Goal: Task Accomplishment & Management: Manage account settings

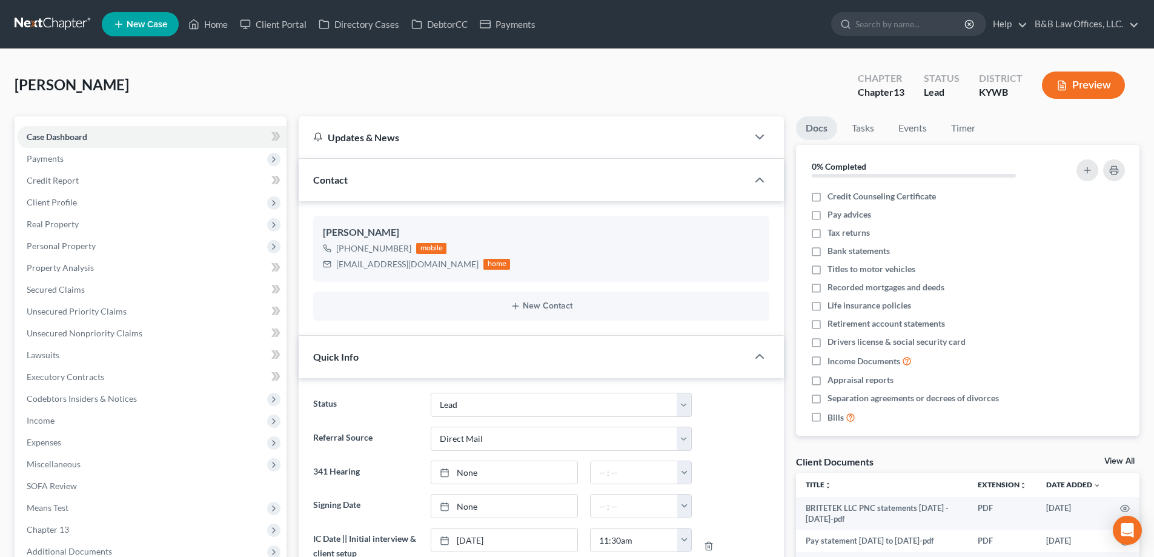
select select "10"
select select "2"
select select "0"
select select "10"
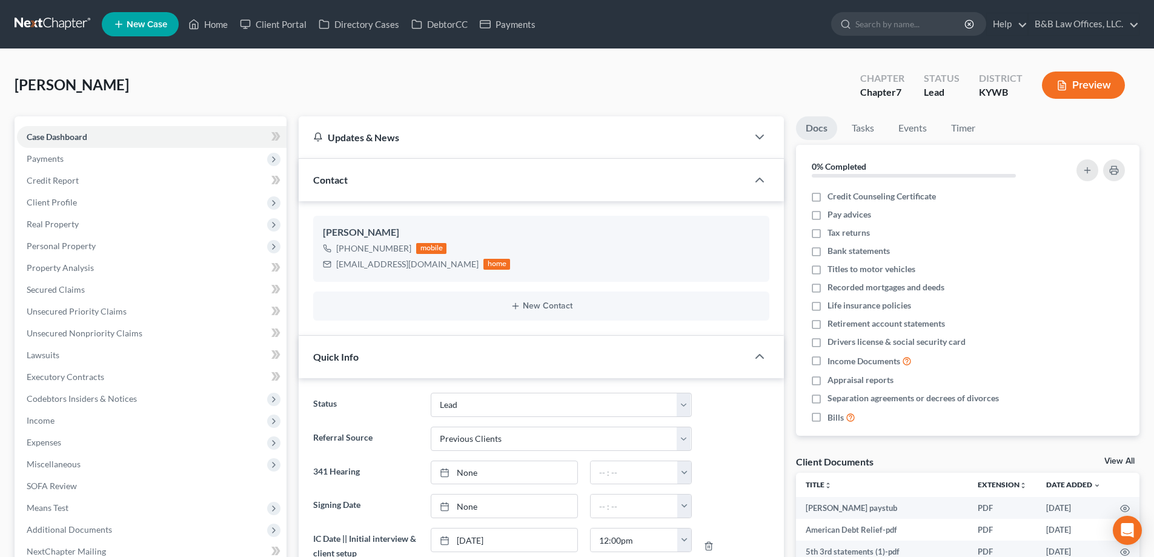
select select "1"
select select "0"
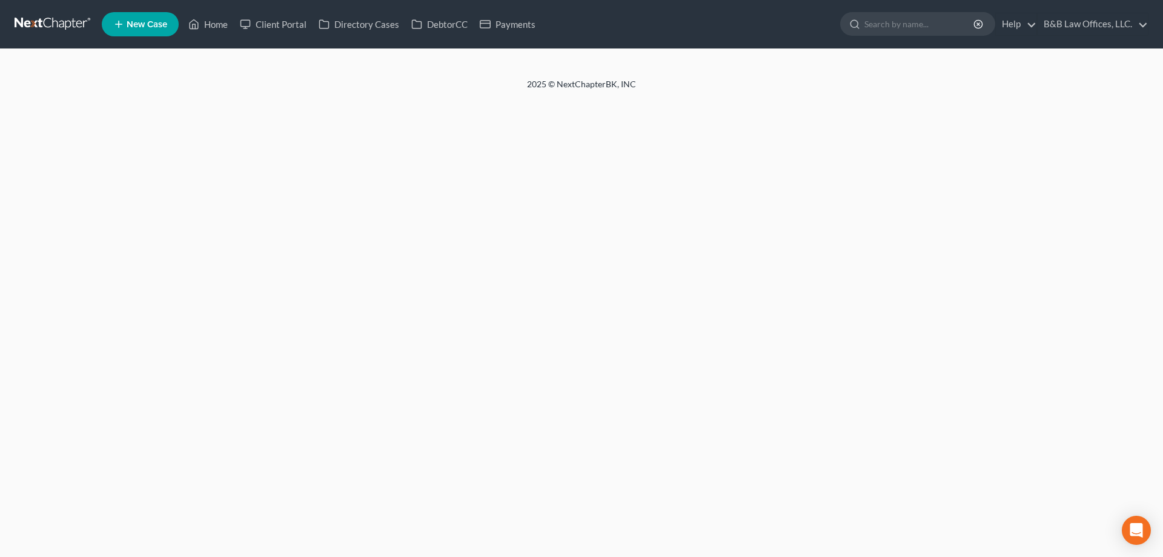
select select "10"
select select "2"
select select "0"
select select "10"
select select "1"
